Goal: Information Seeking & Learning: Learn about a topic

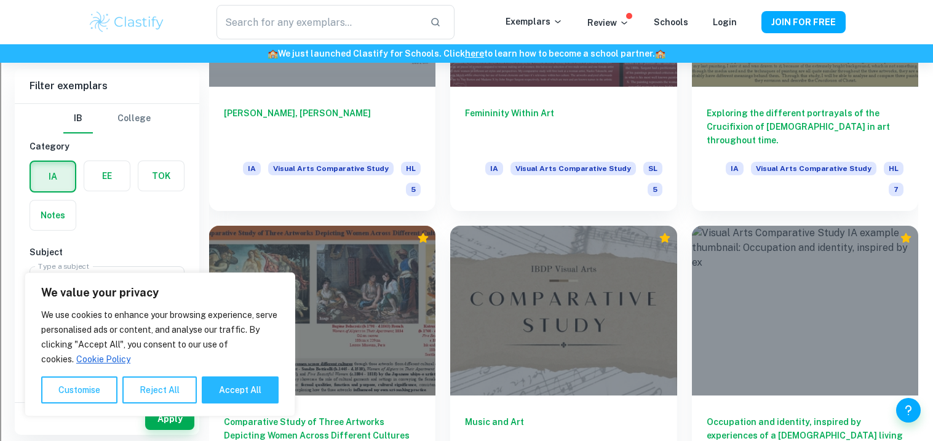
scroll to position [1671, 0]
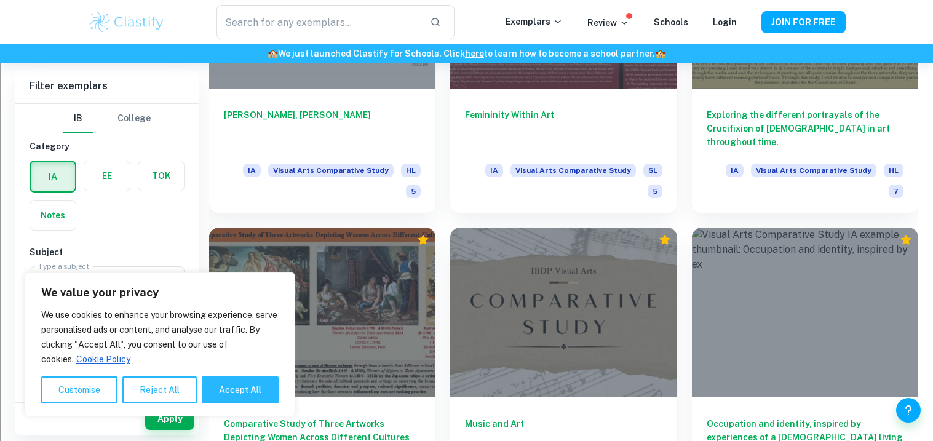
click at [544, 228] on div at bounding box center [563, 313] width 226 height 170
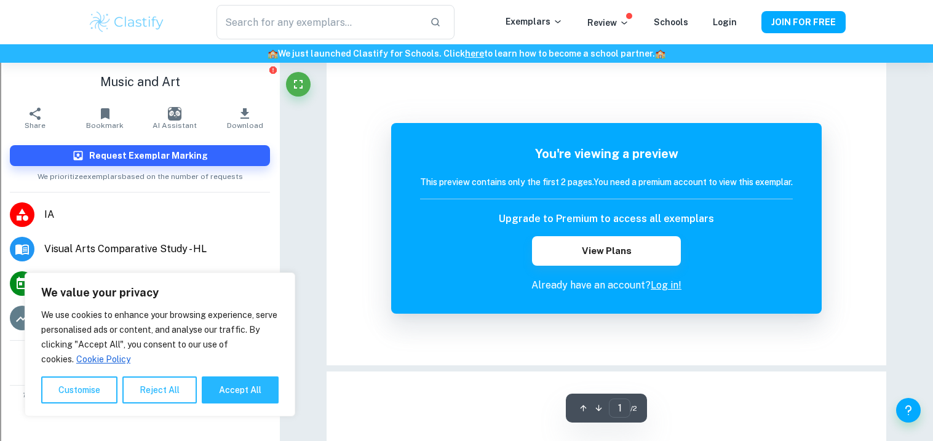
scroll to position [25, 0]
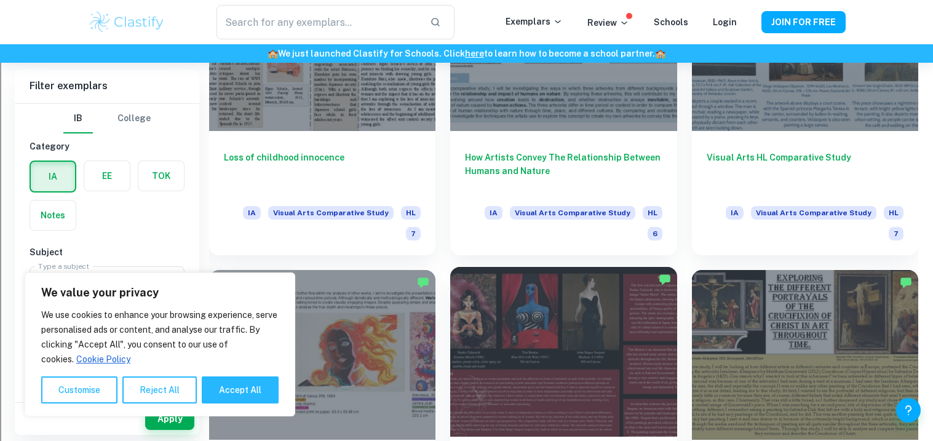
scroll to position [1325, 0]
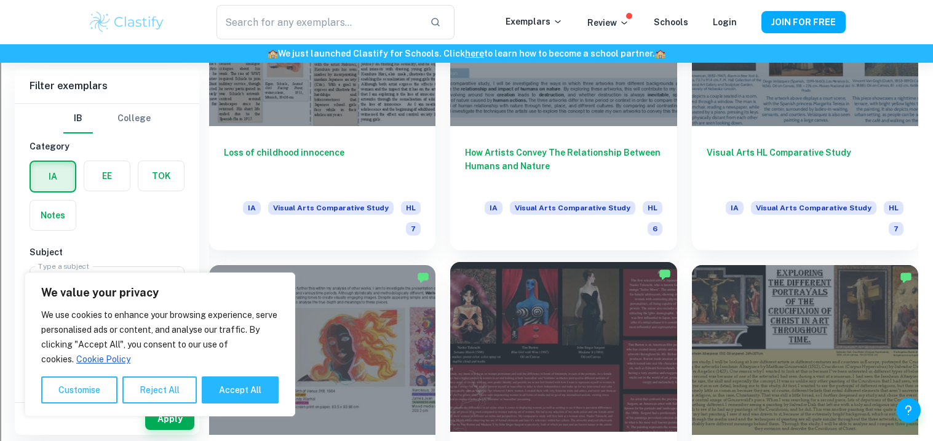
click at [534, 262] on div at bounding box center [563, 347] width 226 height 170
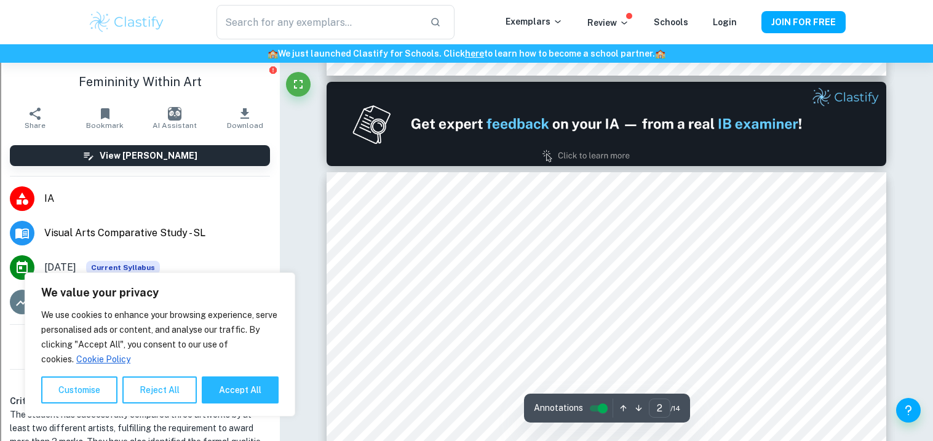
type input "1"
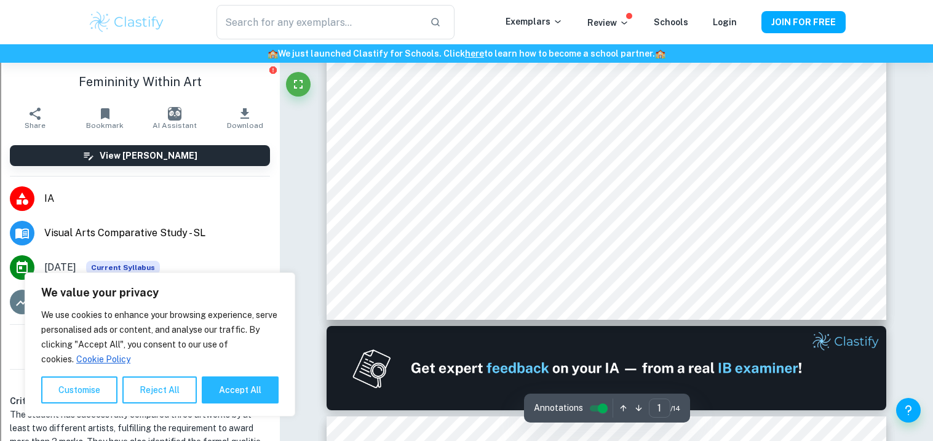
scroll to position [97, 0]
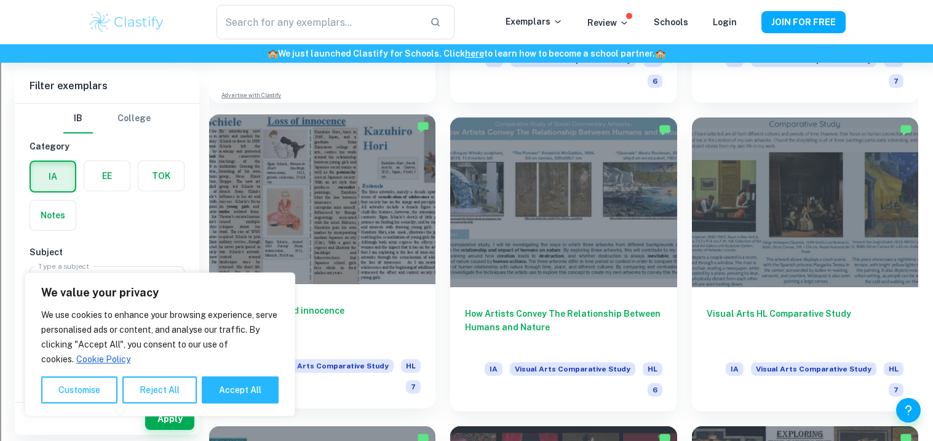
scroll to position [1169, 0]
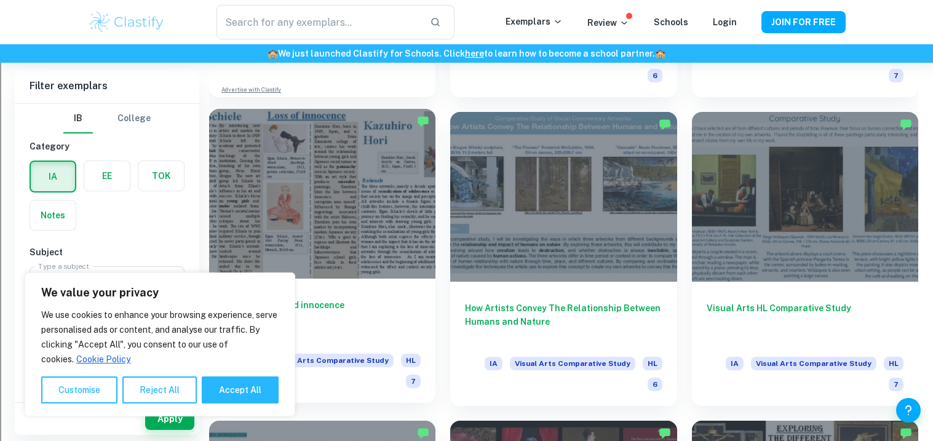
click at [277, 163] on div at bounding box center [322, 194] width 226 height 170
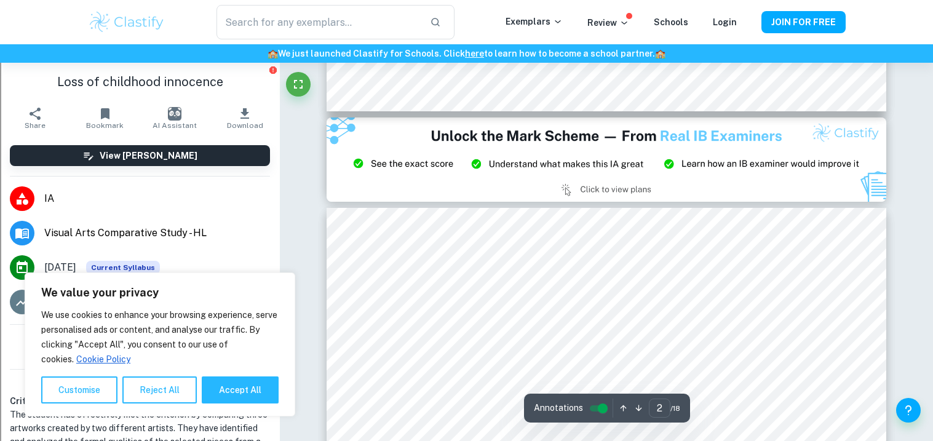
scroll to position [304, 0]
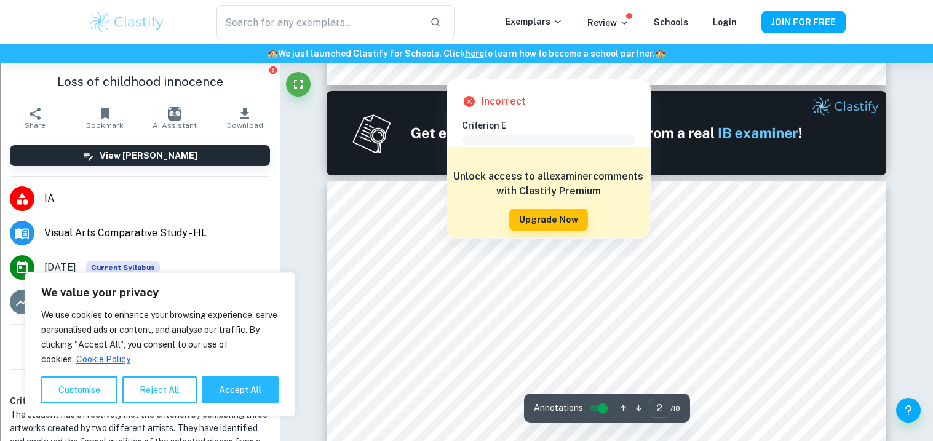
type input "1"
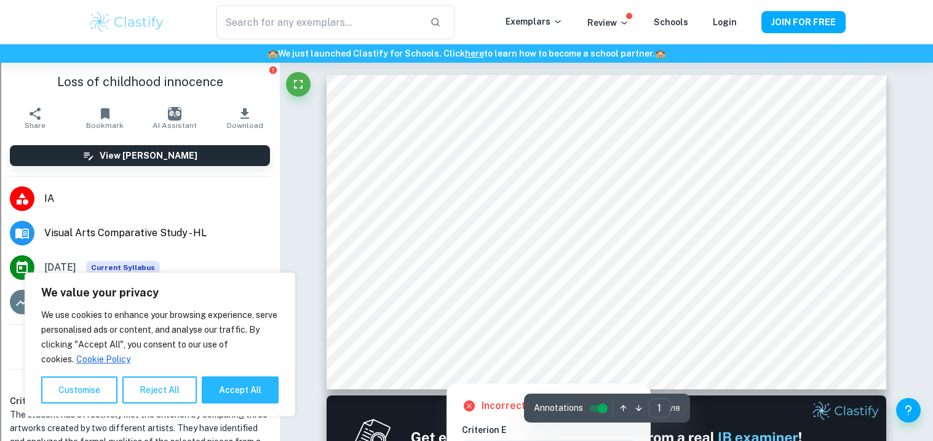
scroll to position [4, 0]
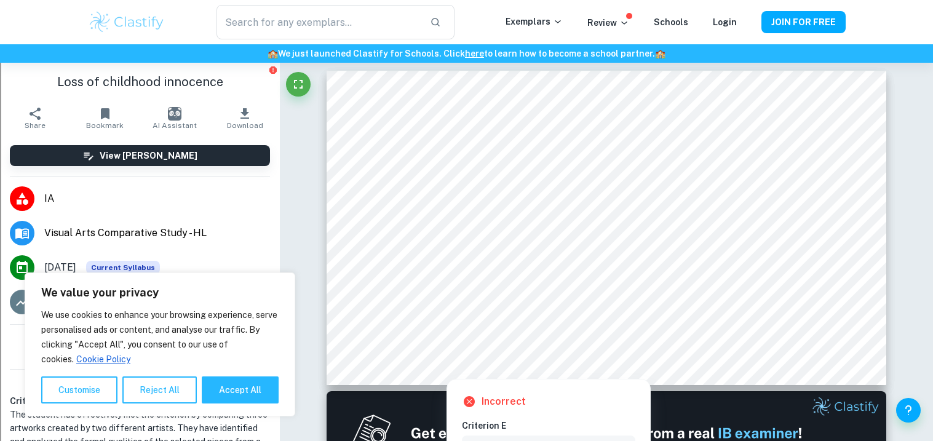
click at [412, 105] on div at bounding box center [409, 102] width 162 height 10
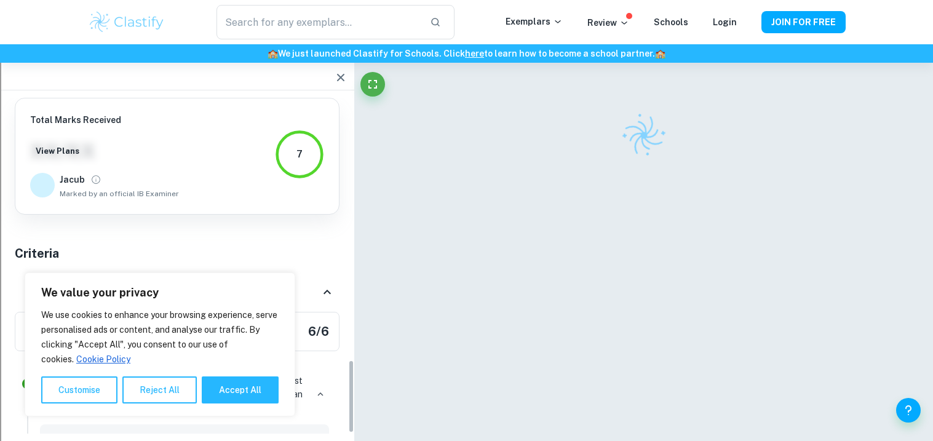
scroll to position [1040, 0]
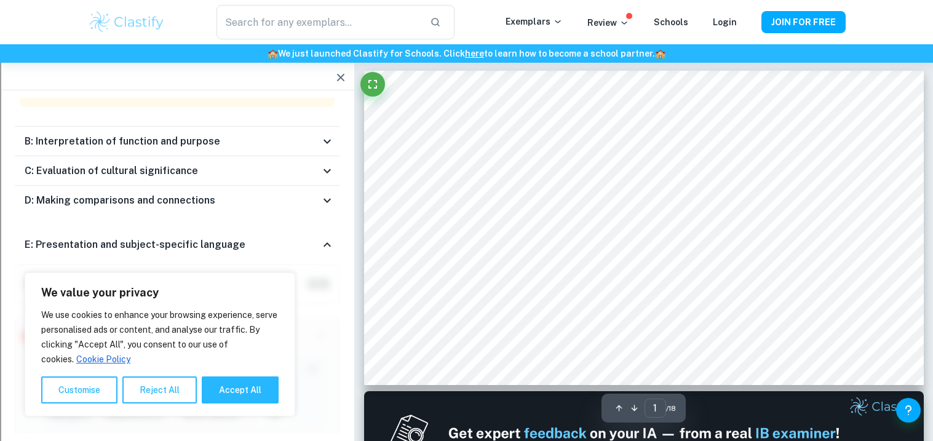
click at [279, 156] on div "C: Evaluation of cultural significance" at bounding box center [177, 171] width 325 height 30
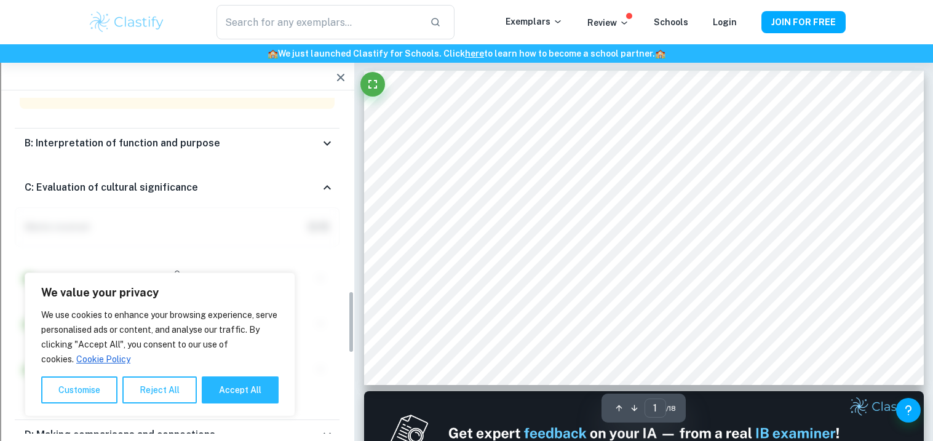
click at [277, 180] on div "C: Evaluation of cultural significance" at bounding box center [172, 187] width 295 height 15
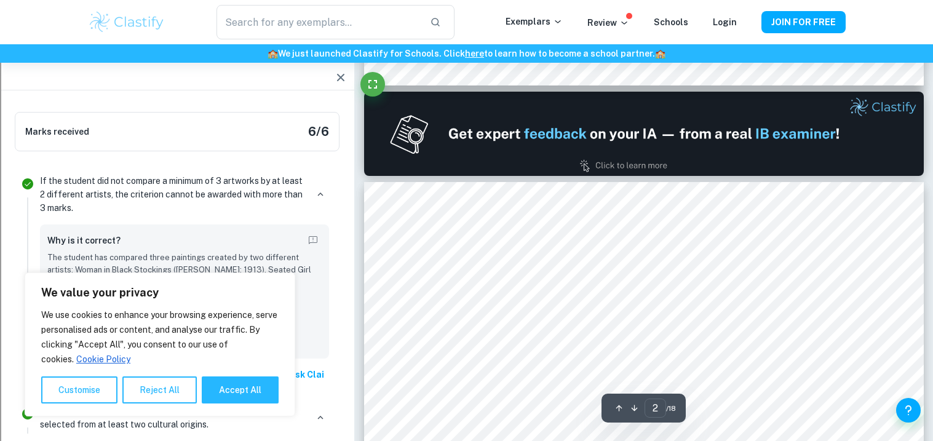
scroll to position [305, 0]
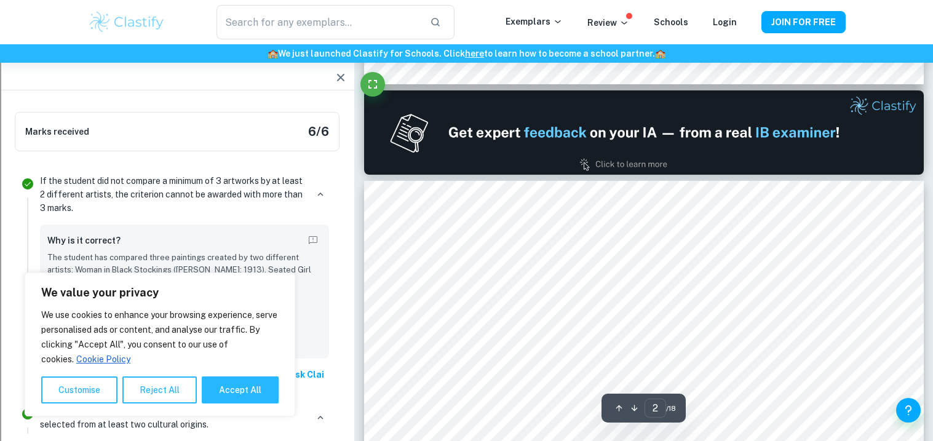
type input "1"
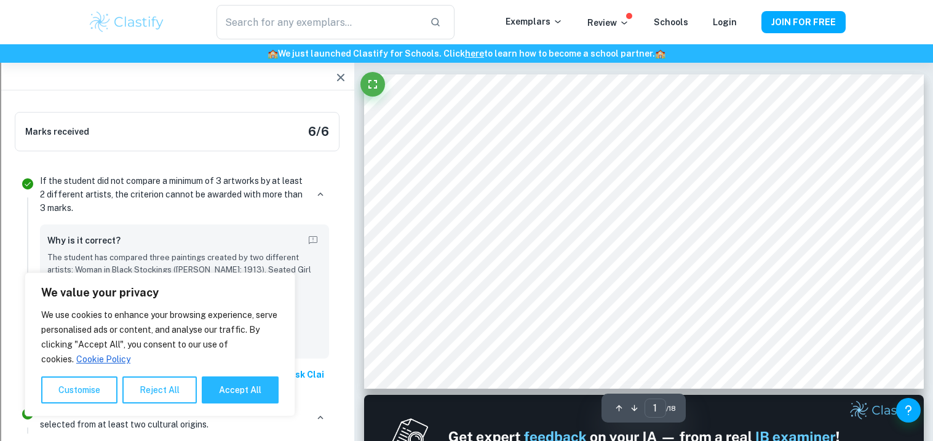
scroll to position [0, 0]
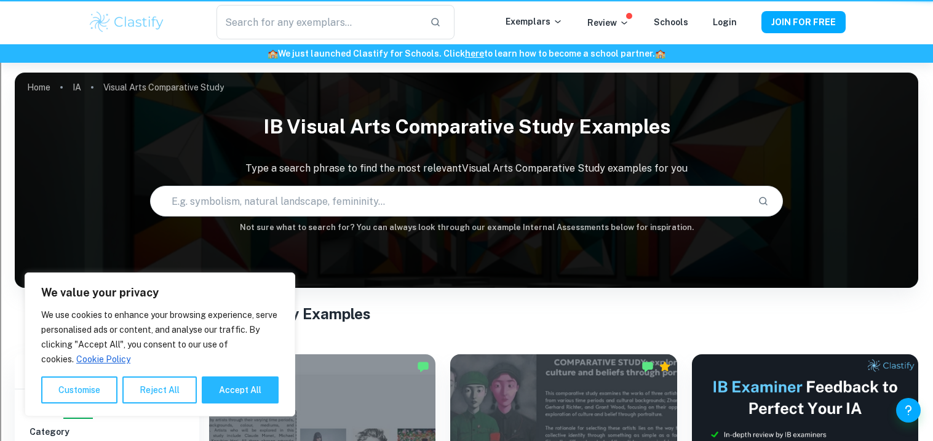
scroll to position [1169, 0]
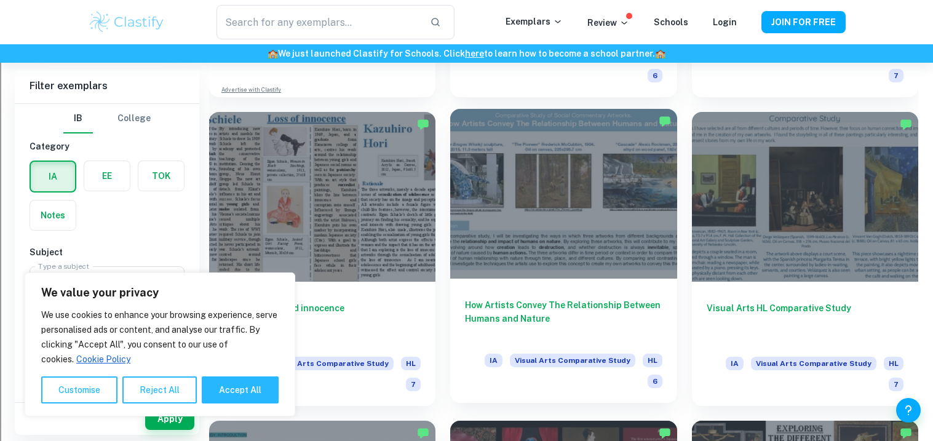
click at [531, 173] on div at bounding box center [563, 194] width 226 height 170
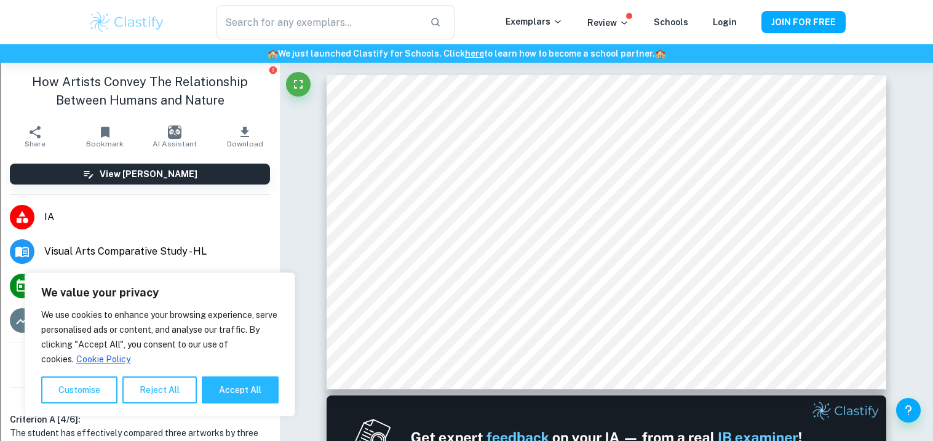
scroll to position [1, 0]
